Goal: Communication & Community: Answer question/provide support

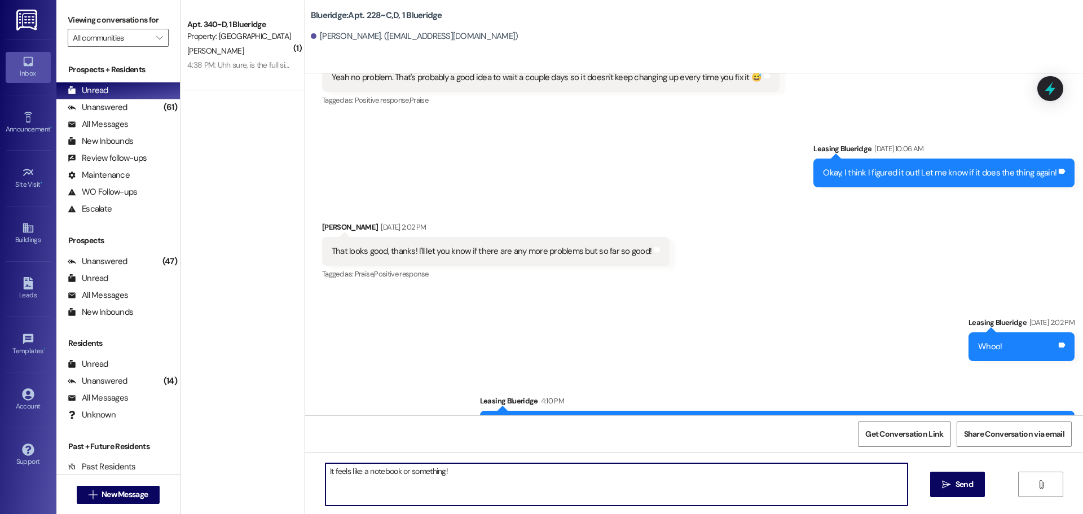
scroll to position [22789, 0]
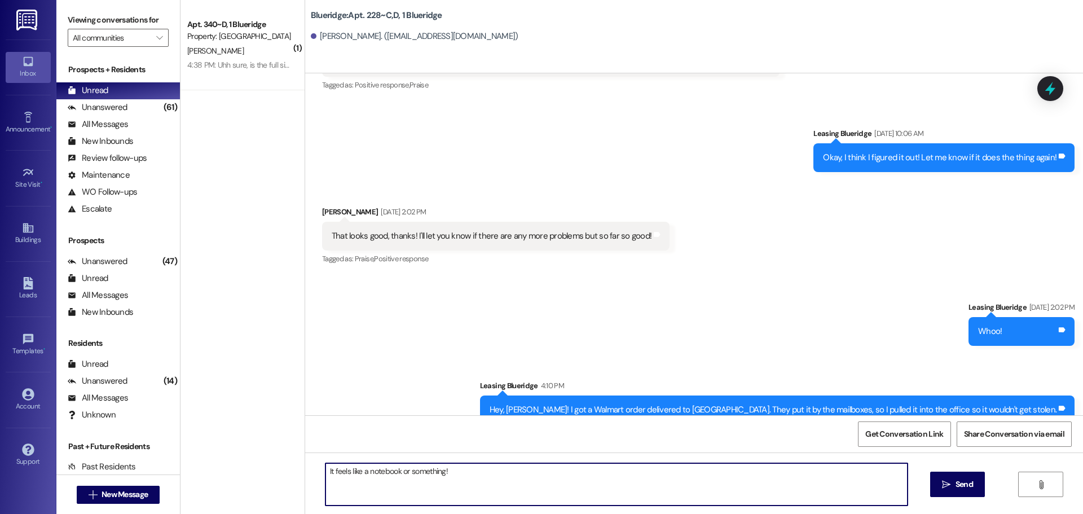
drag, startPoint x: 559, startPoint y: 476, endPoint x: 220, endPoint y: 473, distance: 339.1
click at [220, 473] on div "( 1 ) Apt. 340~D, 1 Blueridge Property: Blueridge [PERSON_NAME] 4:38 PM: Uhh su…" at bounding box center [632, 257] width 903 height 514
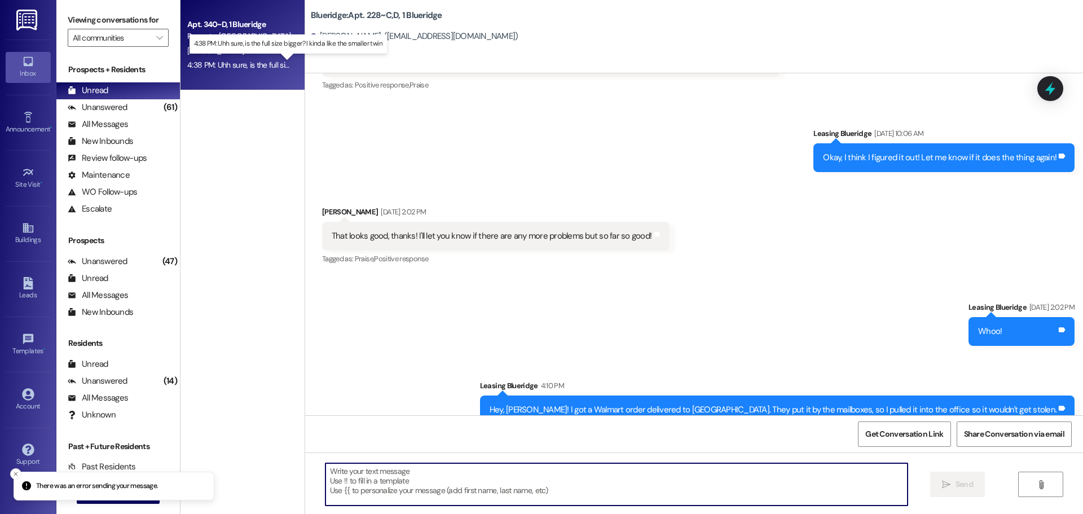
click at [214, 63] on div "4:38 PM: Uhh sure, is the full size bigger? I kinda like the smaller twin [DEMO…" at bounding box center [296, 65] width 218 height 10
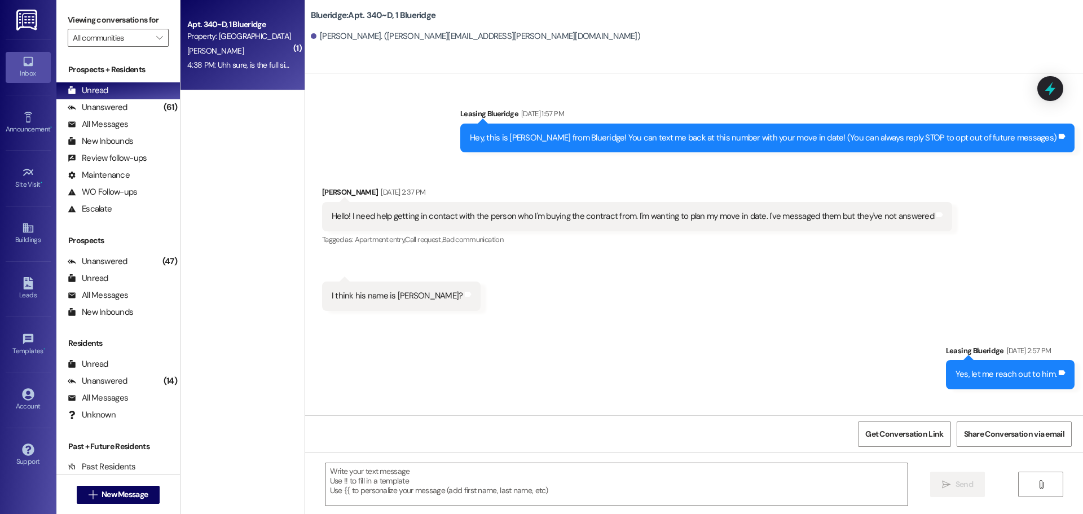
scroll to position [14314, 0]
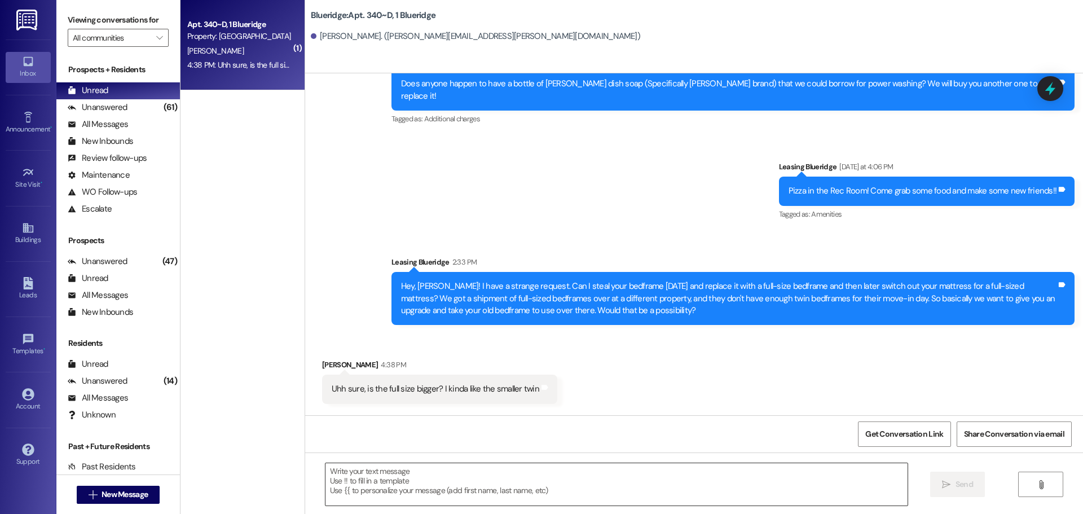
click at [544, 486] on textarea at bounding box center [617, 484] width 582 height 42
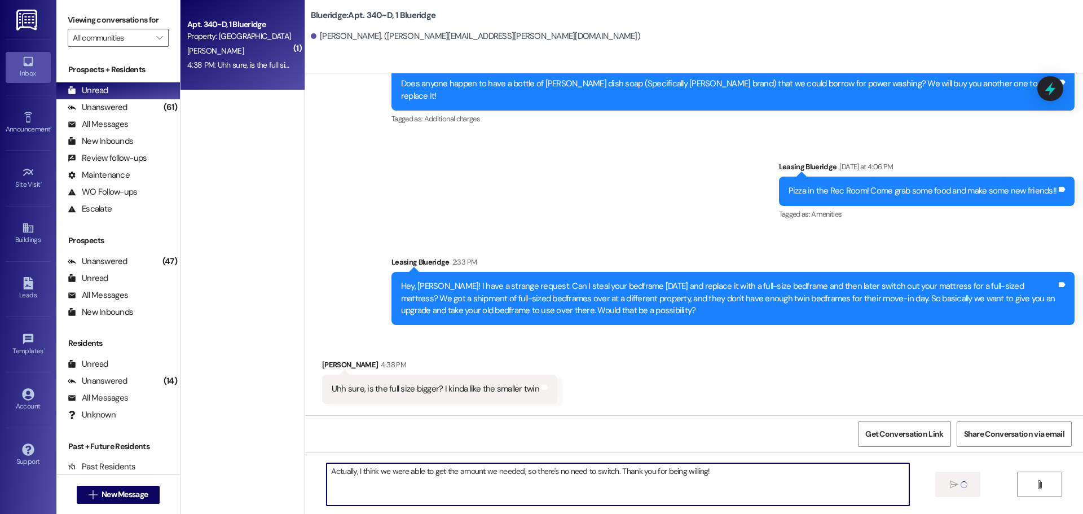
drag, startPoint x: 484, startPoint y: 469, endPoint x: 251, endPoint y: 460, distance: 232.7
click at [251, 461] on div "( 1 ) Apt. 340~D, 1 Blueridge Property: Blueridge [PERSON_NAME] 4:38 PM: Uhh su…" at bounding box center [632, 257] width 903 height 514
type textarea "Actually, I think we were able to get the amount we needed, so there's no need …"
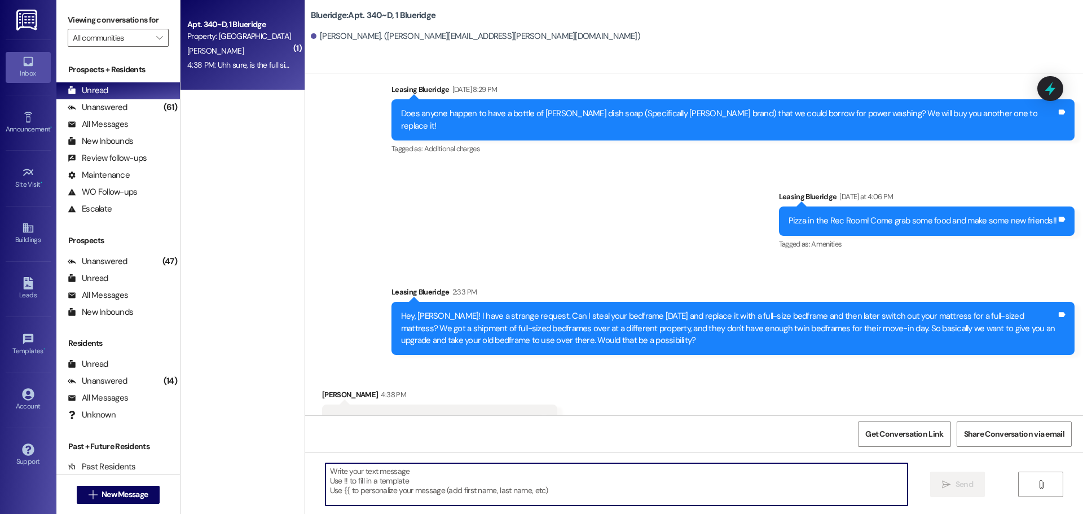
scroll to position [14393, 0]
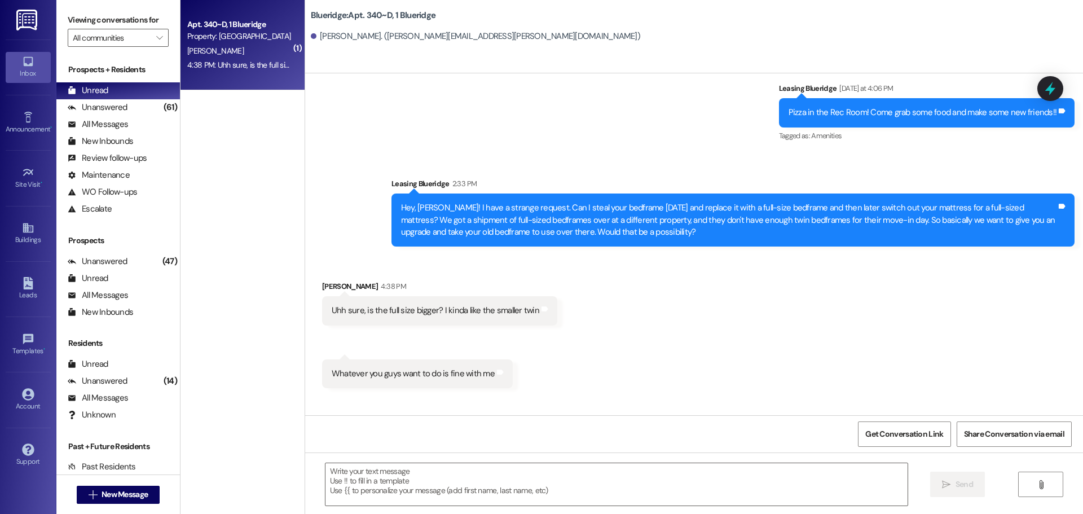
click at [521, 278] on div "Received via SMS [PERSON_NAME] 4:38 PM Uhh sure, is the full size bigger? I kin…" at bounding box center [694, 326] width 778 height 142
click at [94, 99] on div "Unanswered (61)" at bounding box center [118, 107] width 124 height 17
click at [95, 93] on div "Unread" at bounding box center [88, 91] width 41 height 12
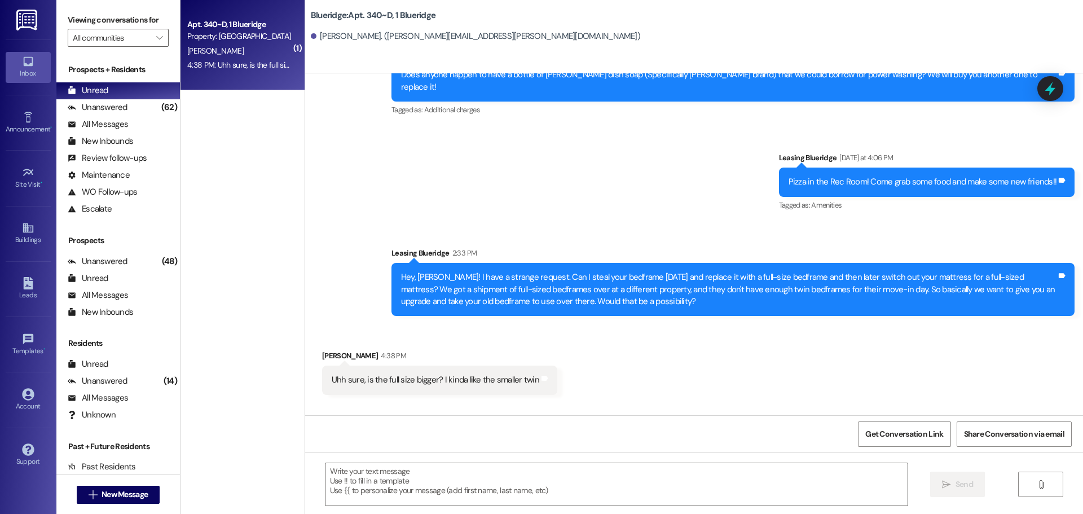
scroll to position [14329, 0]
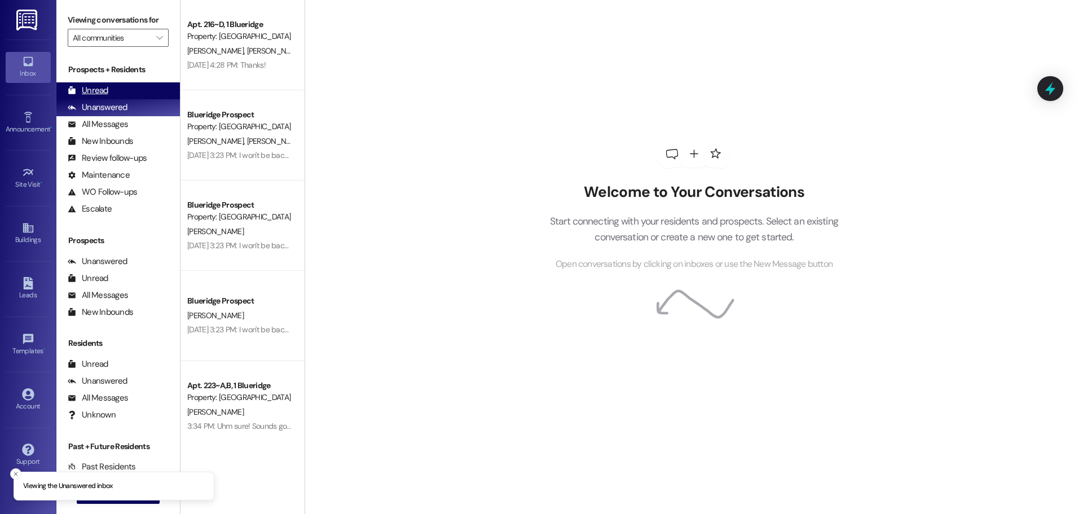
click at [128, 93] on div "Unread (0)" at bounding box center [118, 90] width 124 height 17
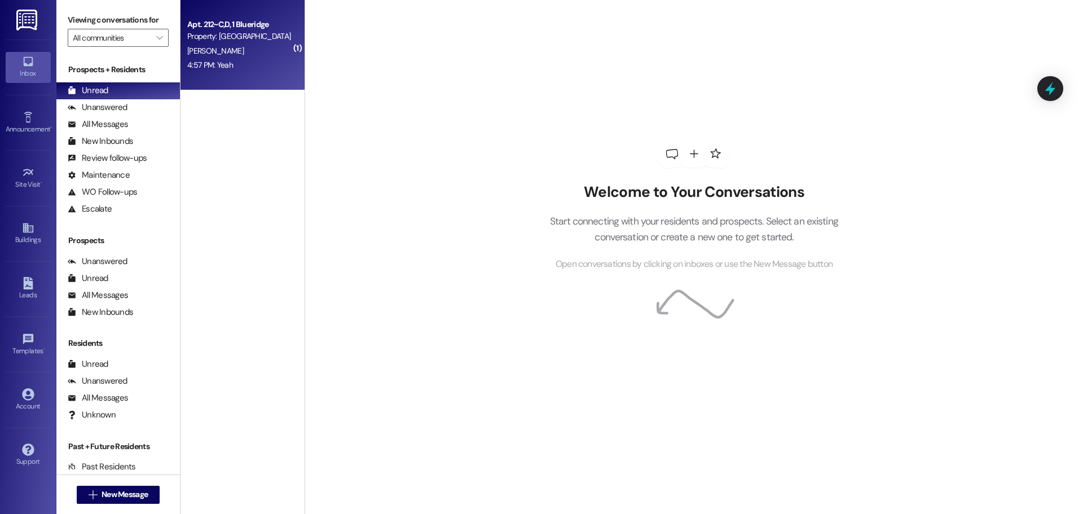
click at [245, 57] on div "E. Garcia" at bounding box center [239, 51] width 107 height 14
click at [113, 104] on div "Unanswered" at bounding box center [98, 108] width 60 height 12
click at [111, 95] on div "Unread (0)" at bounding box center [118, 90] width 124 height 17
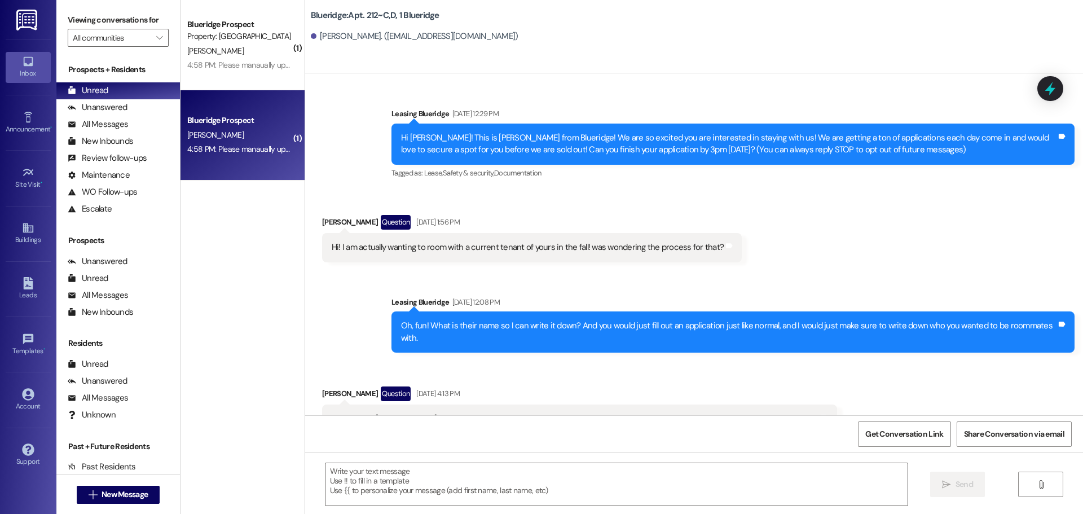
scroll to position [33282, 0]
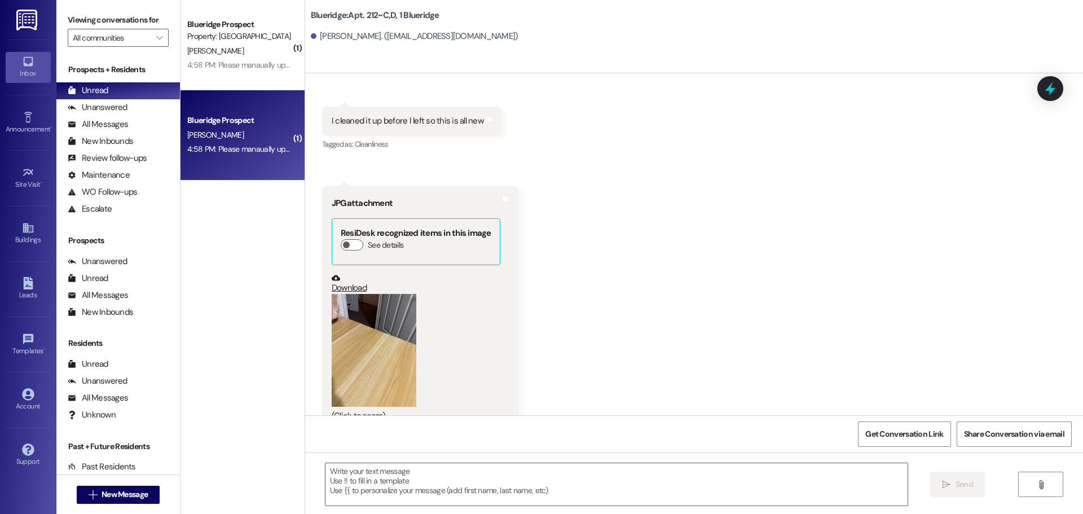
click at [228, 146] on div "4:58 PM: Please manaually update for me. Im having trouble finding it 643 W 120…" at bounding box center [333, 149] width 292 height 10
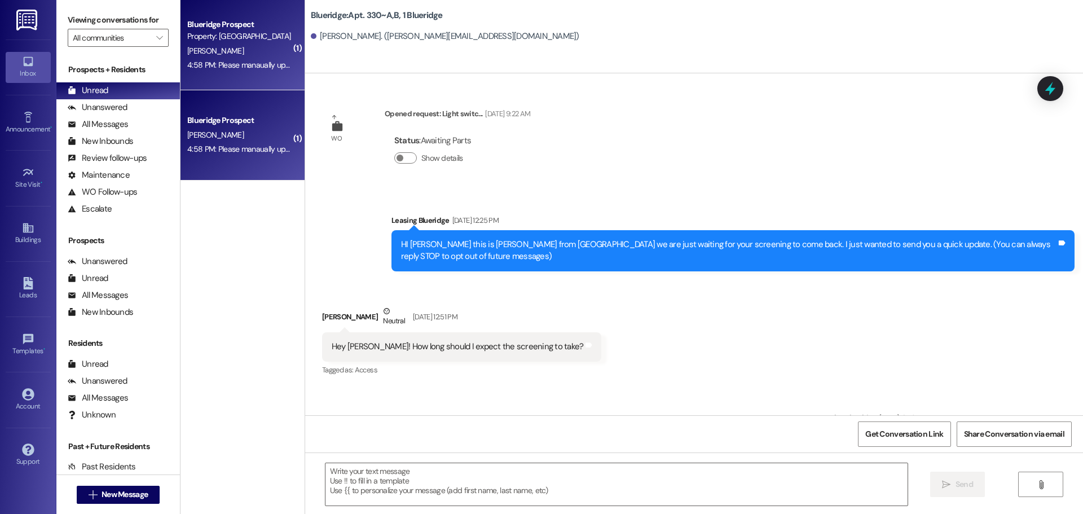
scroll to position [21039, 0]
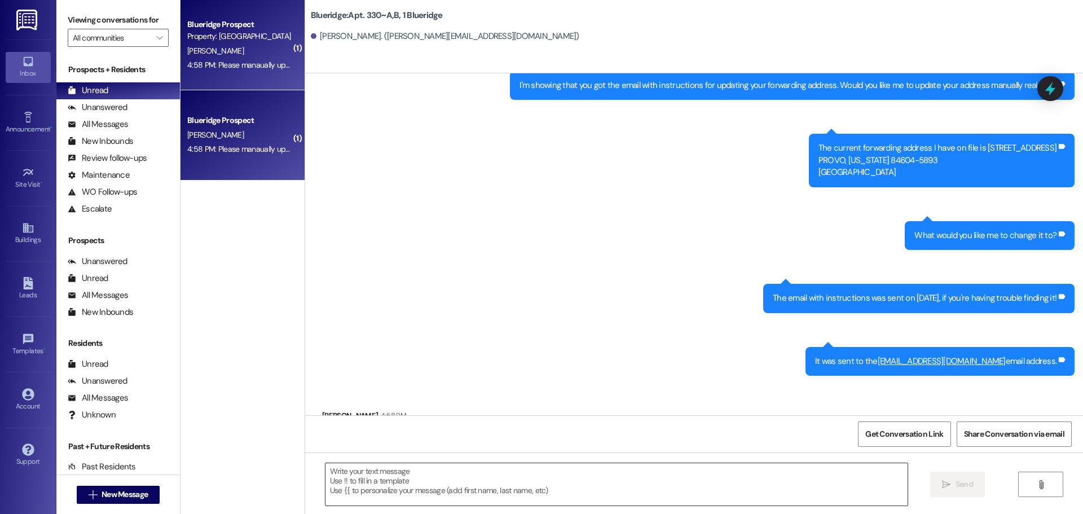
click at [640, 475] on textarea at bounding box center [617, 484] width 582 height 42
click at [379, 480] on textarea "Perfect!" at bounding box center [617, 484] width 582 height 42
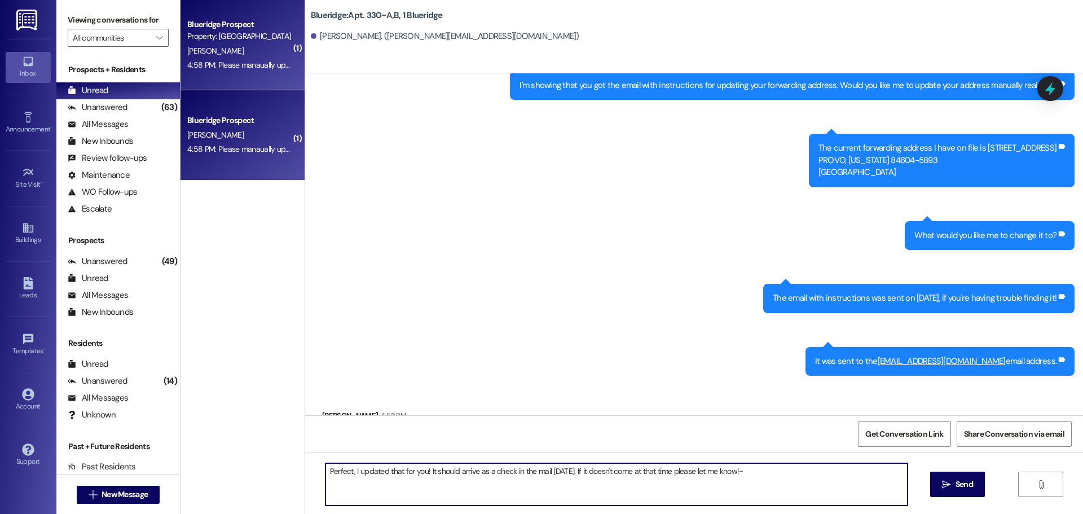
type textarea "Perfect, I updated that for you! It should arrive as a check in the mail 1 mont…"
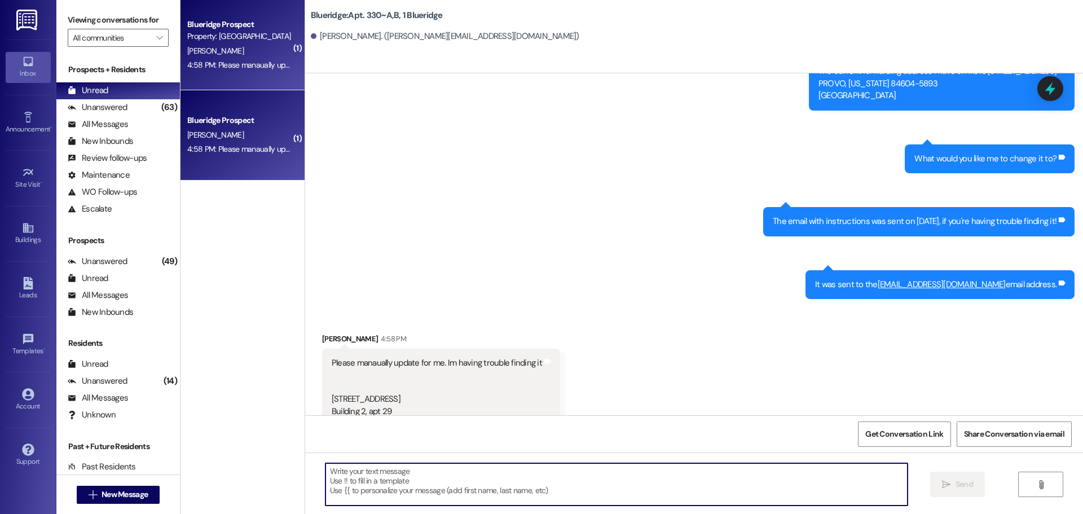
scroll to position [21117, 0]
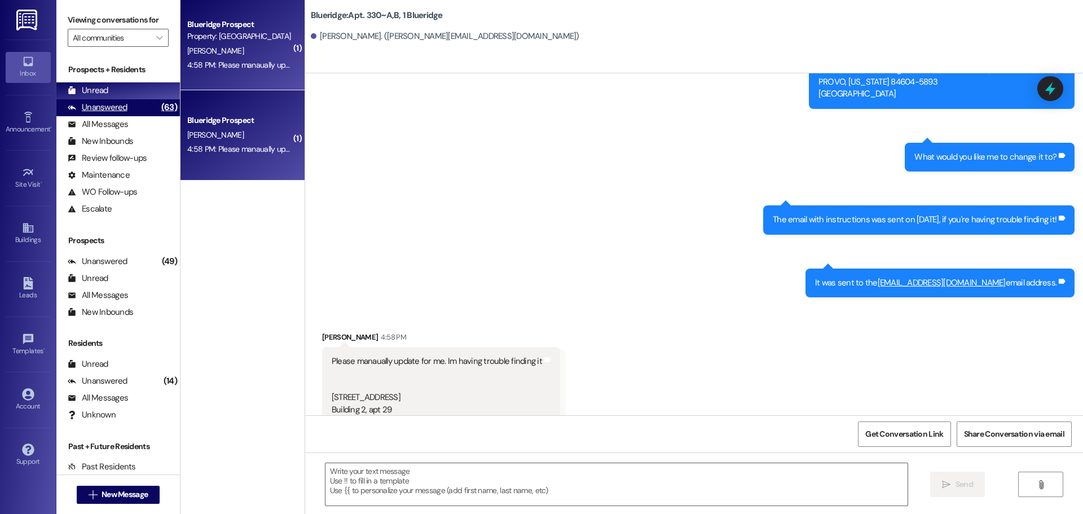
click at [143, 109] on div "Unanswered (63)" at bounding box center [118, 107] width 124 height 17
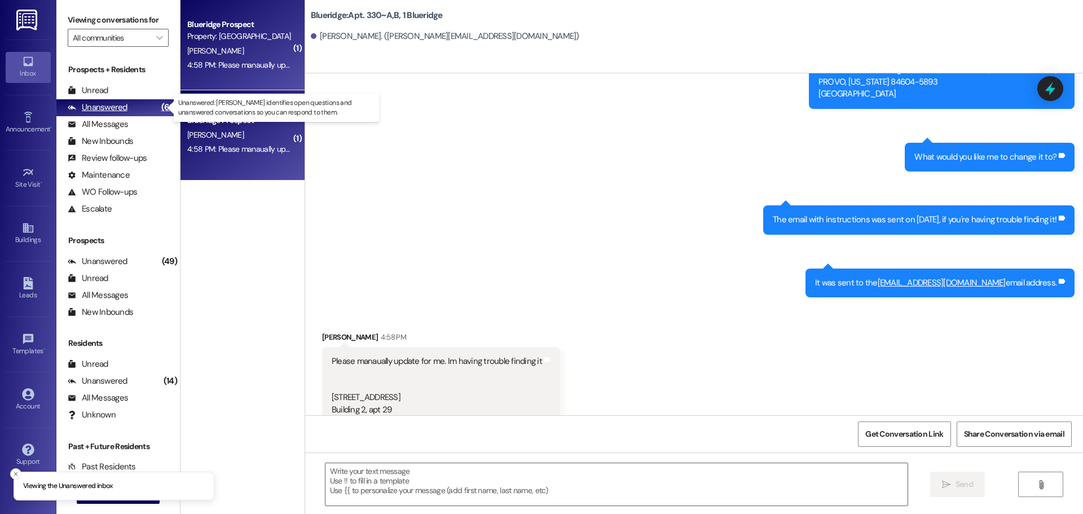
click at [142, 99] on div "Unanswered (63)" at bounding box center [118, 107] width 124 height 17
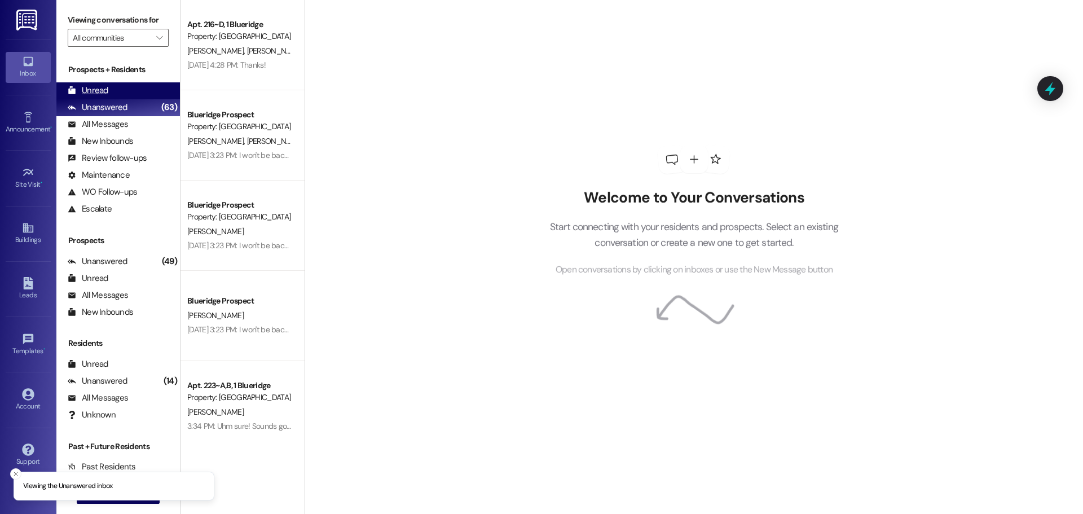
click at [147, 95] on div "Unread (0)" at bounding box center [118, 90] width 124 height 17
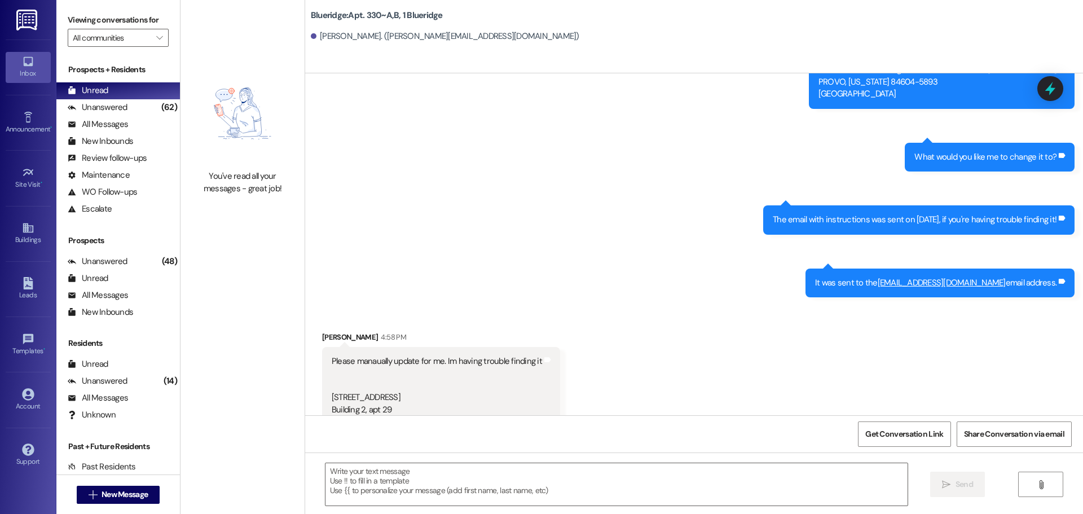
click at [497, 192] on div "Sent via SMS Leasing Blueridge Aug 23, 2025 at 9:53 AM I'm showing that you got…" at bounding box center [694, 128] width 778 height 354
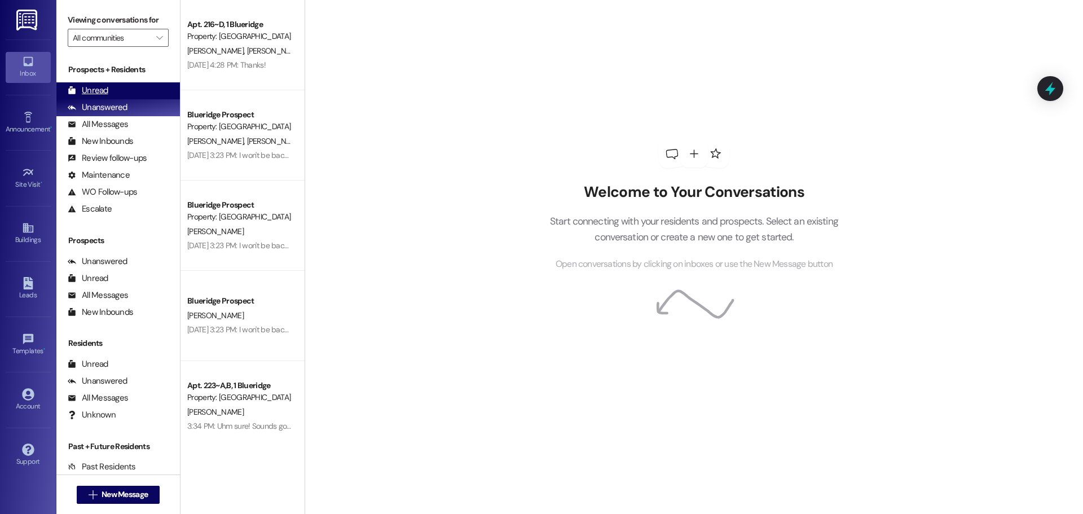
click at [119, 93] on div "Unread (0)" at bounding box center [118, 90] width 124 height 17
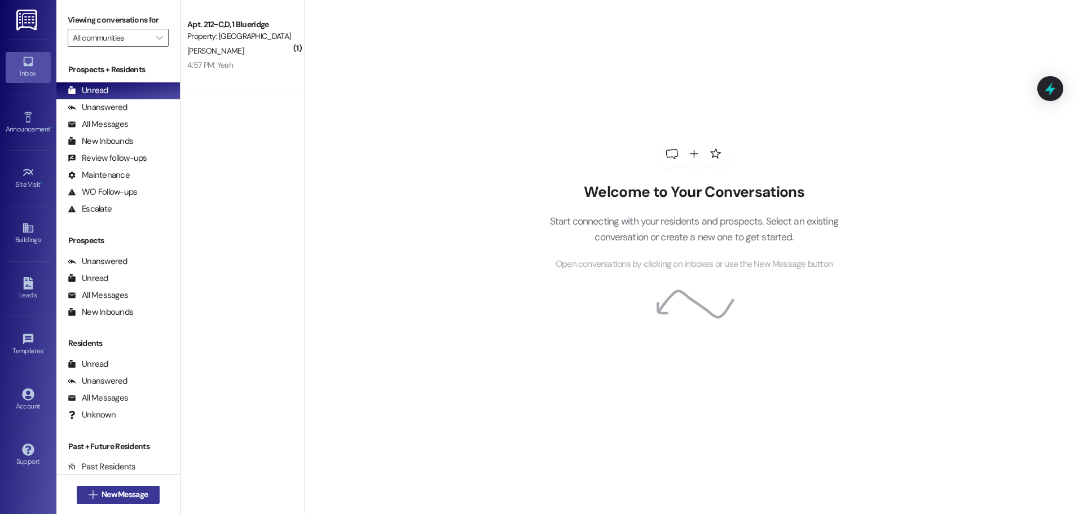
click at [113, 497] on span "New Message" at bounding box center [125, 495] width 46 height 12
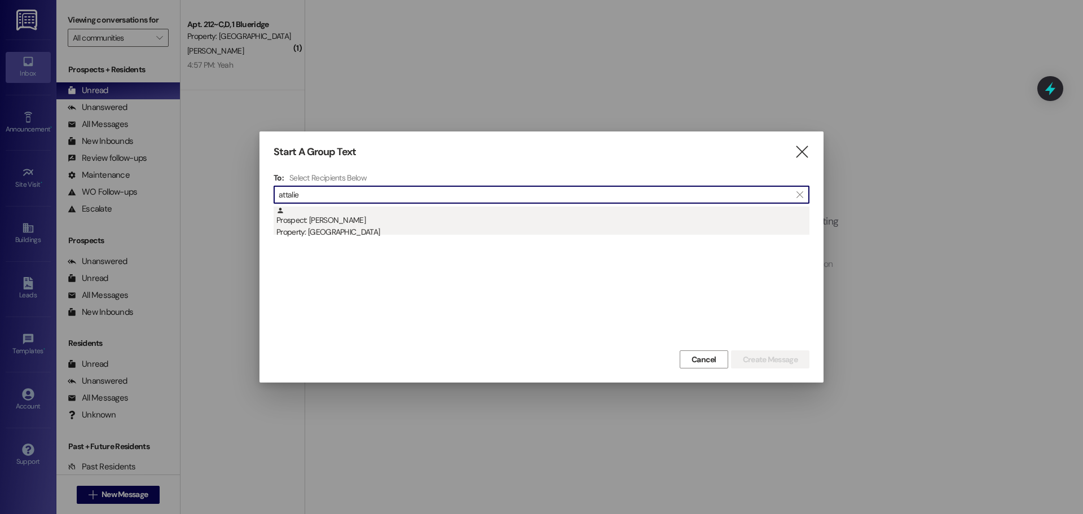
type input "attalie"
click at [451, 218] on div "Prospect: Attalie Fielding Property: Blueridge" at bounding box center [542, 223] width 533 height 32
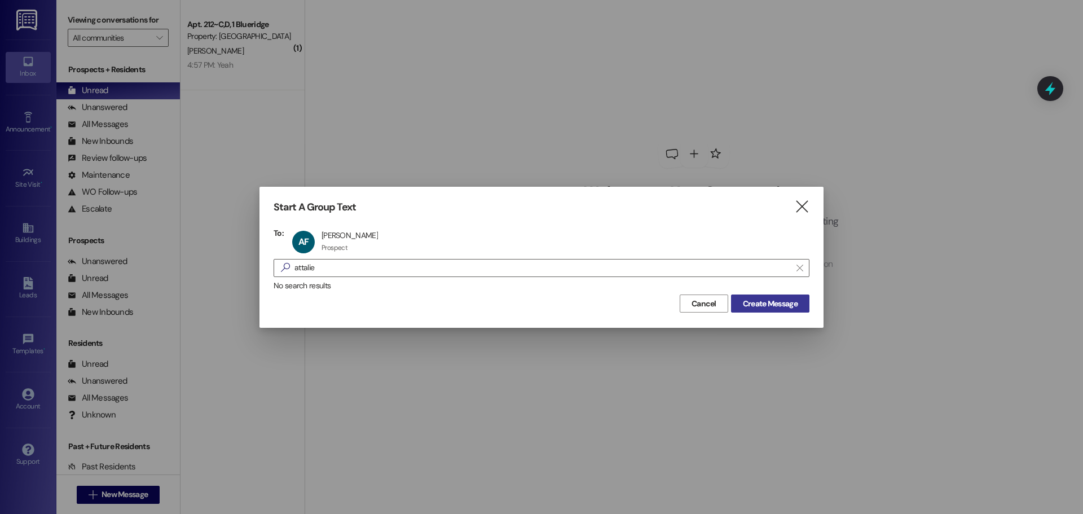
click at [793, 301] on span "Create Message" at bounding box center [770, 304] width 55 height 12
click at [741, 300] on span "Create Message" at bounding box center [770, 304] width 59 height 12
click at [776, 304] on span "Create Message" at bounding box center [770, 304] width 55 height 12
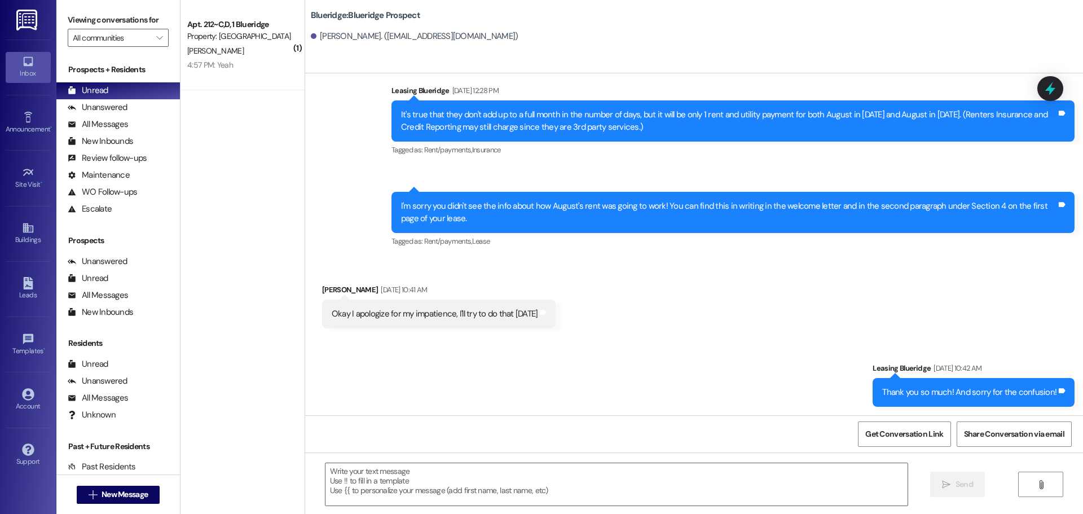
scroll to position [1274, 0]
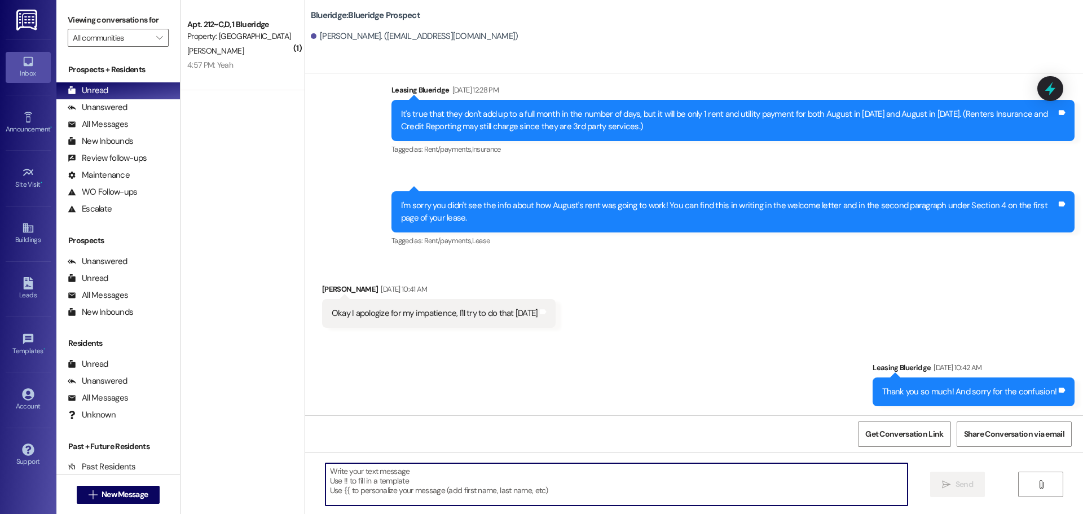
click at [644, 482] on textarea at bounding box center [617, 484] width 582 height 42
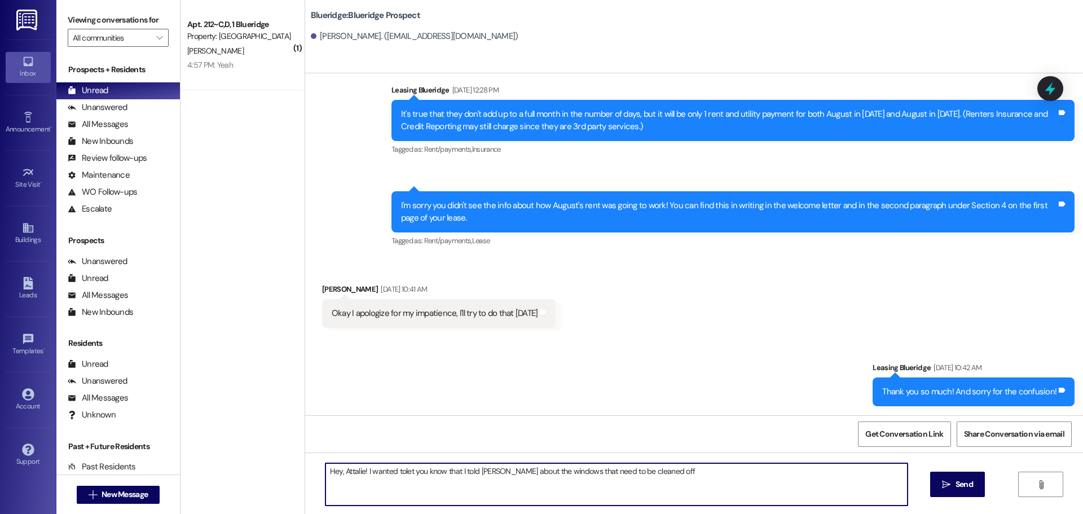
click at [396, 471] on textarea "Hey, Attalie! I wanted tolet you know that I told Carlos about the windows that…" at bounding box center [617, 484] width 582 height 42
click at [675, 469] on textarea "Hey, Attalie! I wanted to let you know that I told Carlos about the windows tha…" at bounding box center [617, 484] width 582 height 42
type textarea "Hey, Attalie! I wanted to let you know that I told Carlos about the windows tha…"
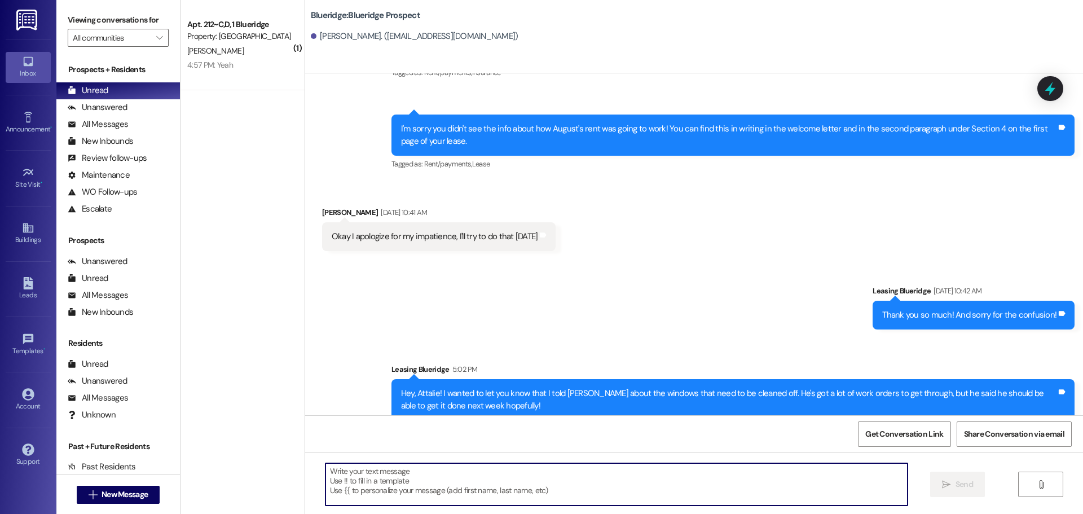
scroll to position [1365, 0]
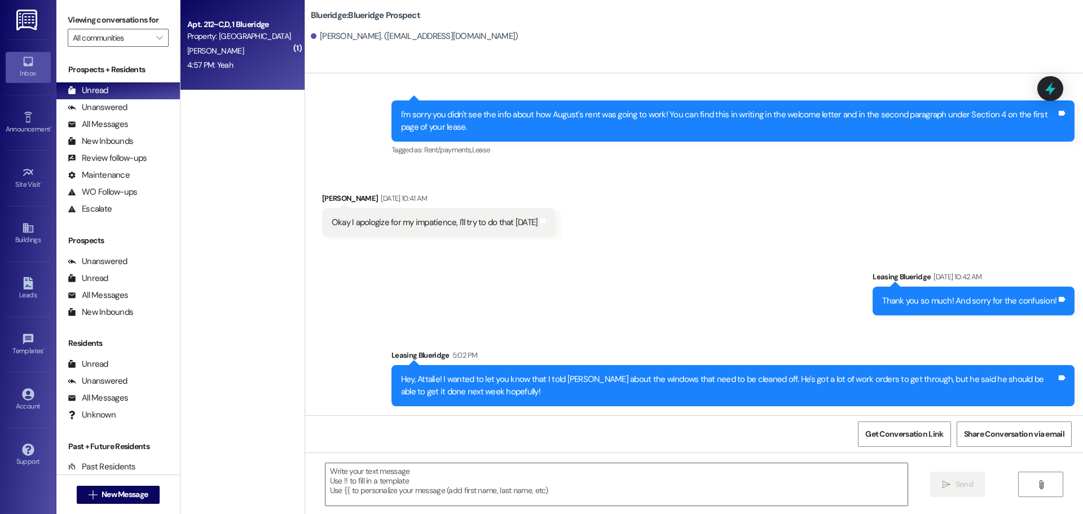
click at [200, 76] on div "Apt. 212~C,D, 1 Blueridge Property: Blueridge E. Garcia 4:57 PM: Yeah 4:57 PM: …" at bounding box center [243, 45] width 124 height 90
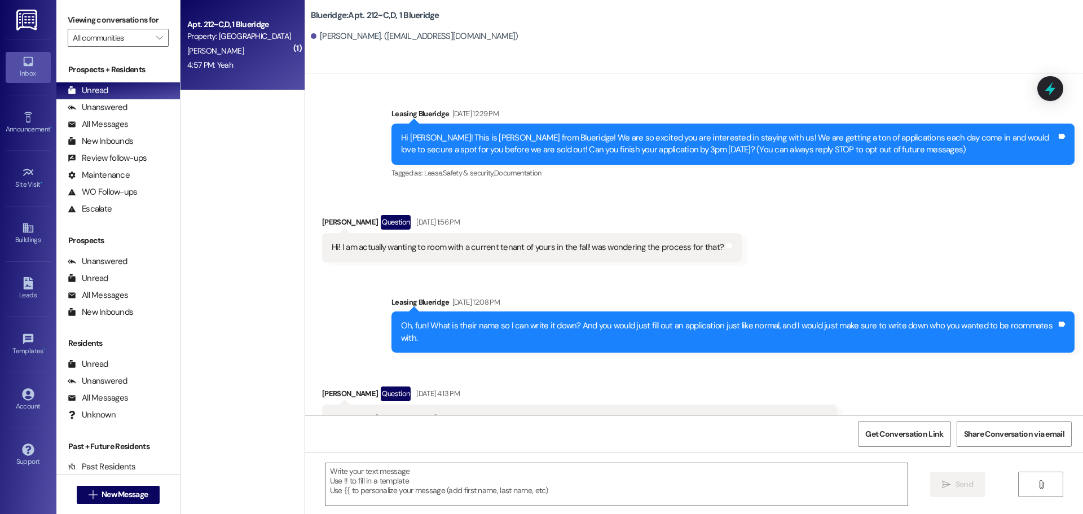
scroll to position [33282, 0]
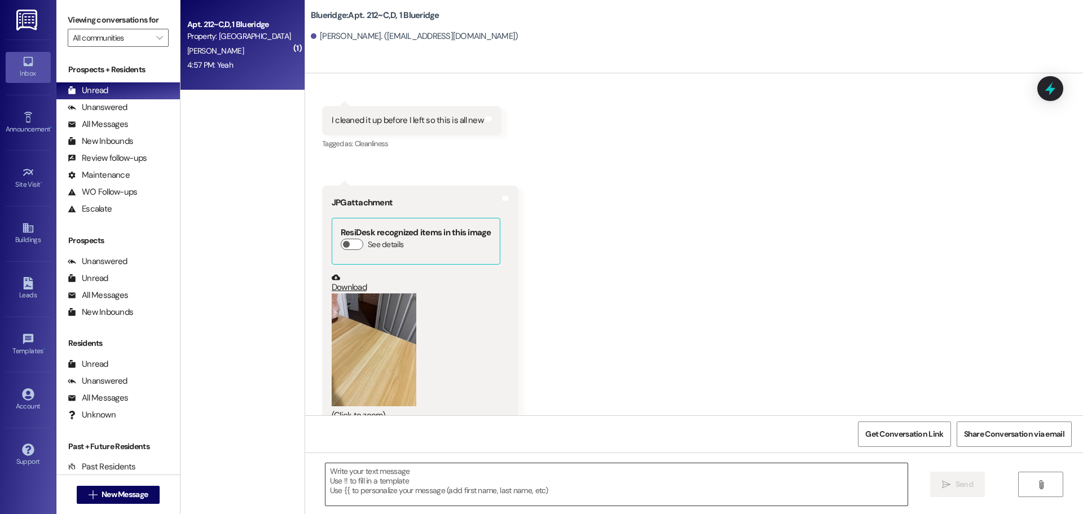
click at [523, 495] on textarea at bounding box center [617, 484] width 582 height 42
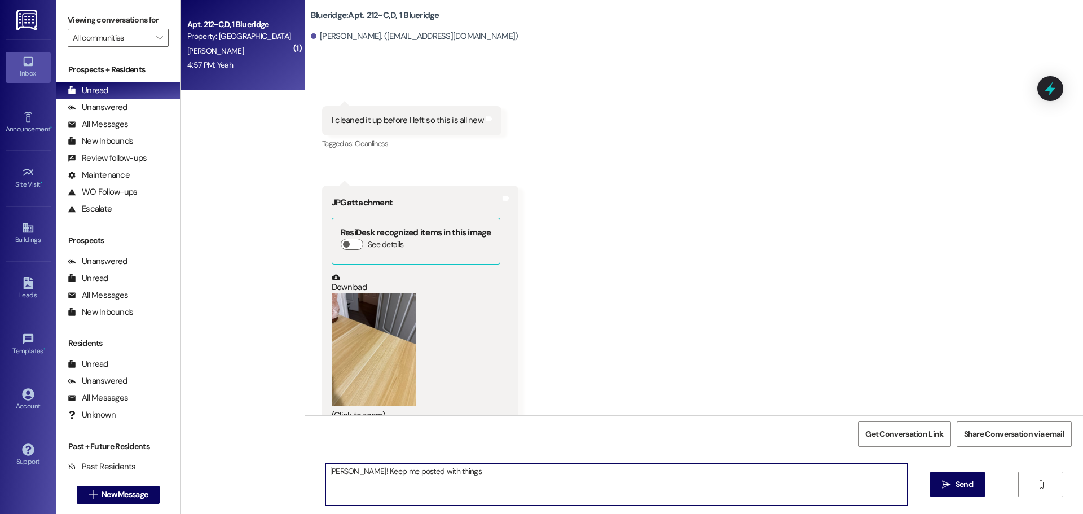
type textarea "Okey doke! Keep me posted with things!"
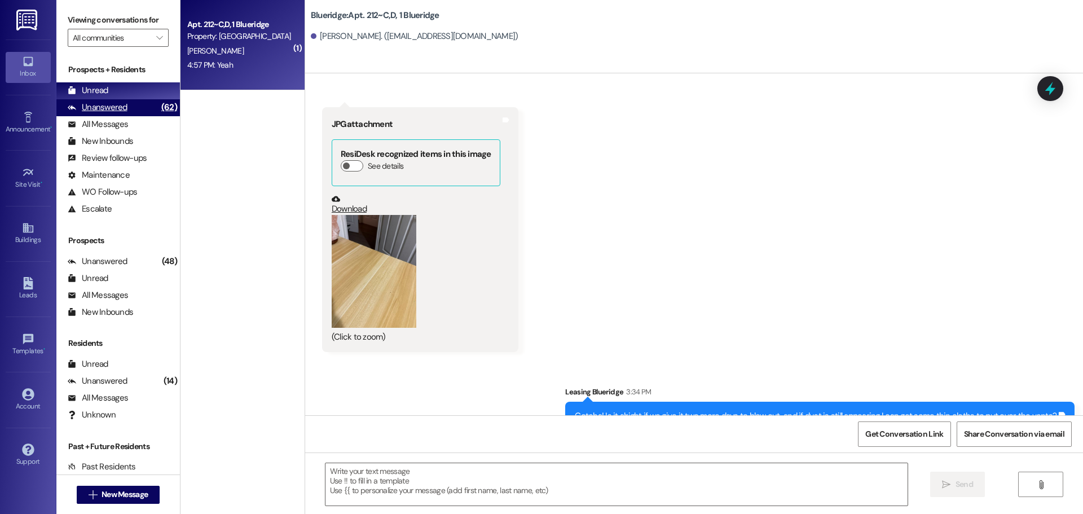
click at [159, 113] on div "(62)" at bounding box center [169, 107] width 21 height 17
click at [146, 89] on div "Unread (0)" at bounding box center [118, 90] width 124 height 17
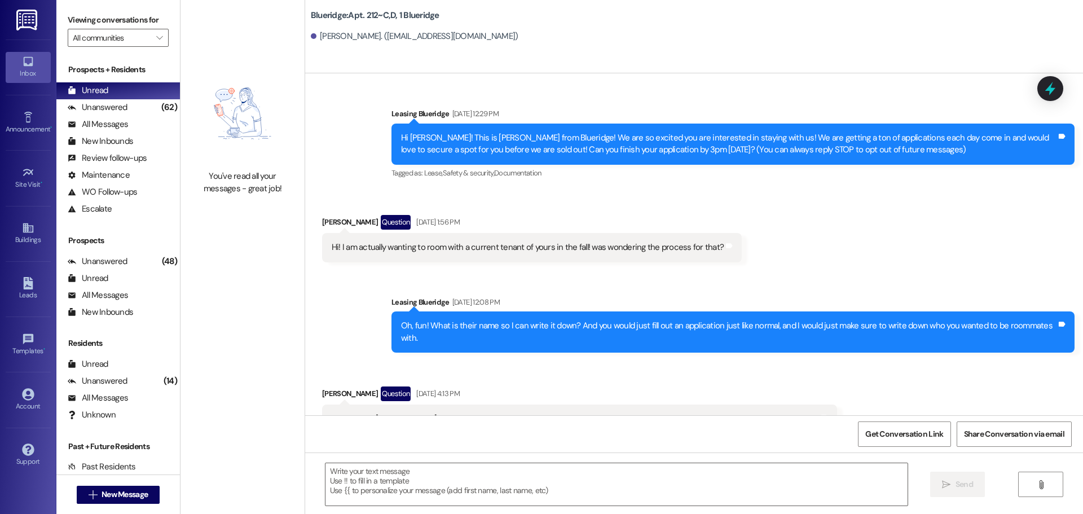
scroll to position [33282, 0]
